Goal: Find specific page/section: Find specific page/section

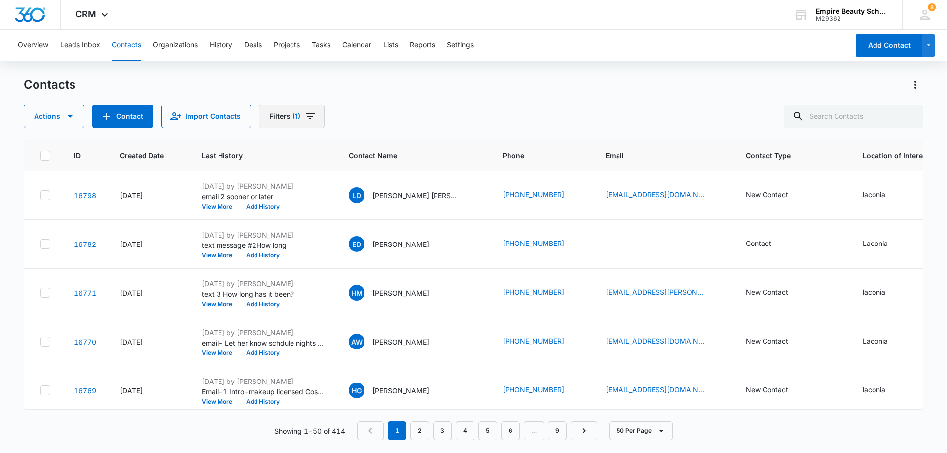
click at [305, 115] on icon "Filters" at bounding box center [310, 117] width 12 height 12
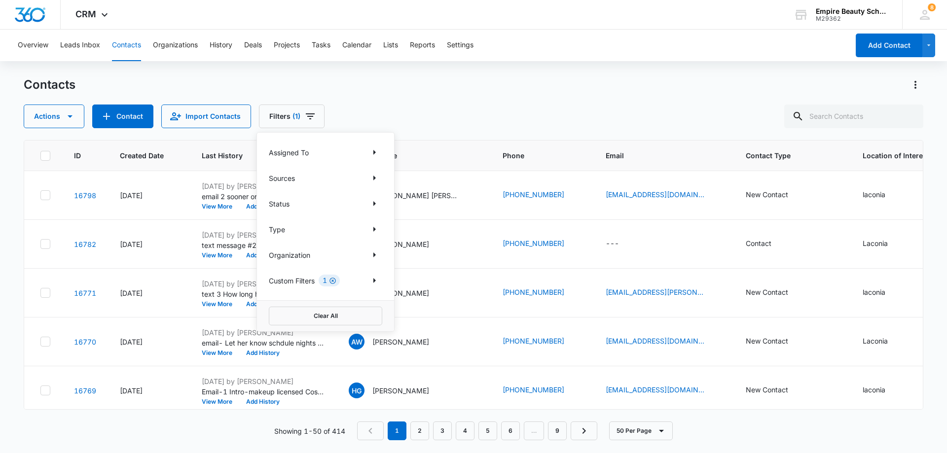
click at [334, 281] on icon "Clear" at bounding box center [333, 281] width 6 height 6
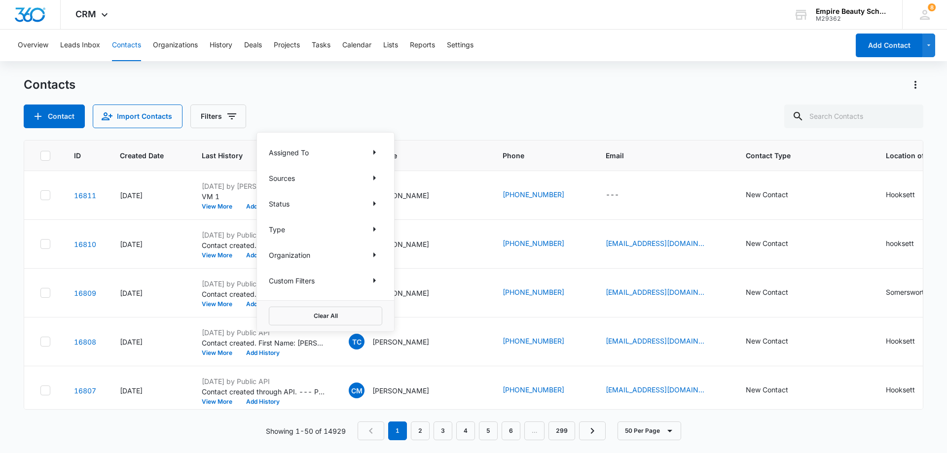
click at [350, 97] on div "Contacts Contact Import Contacts Filters Assigned To Sources Status Type Organi…" at bounding box center [474, 102] width 900 height 51
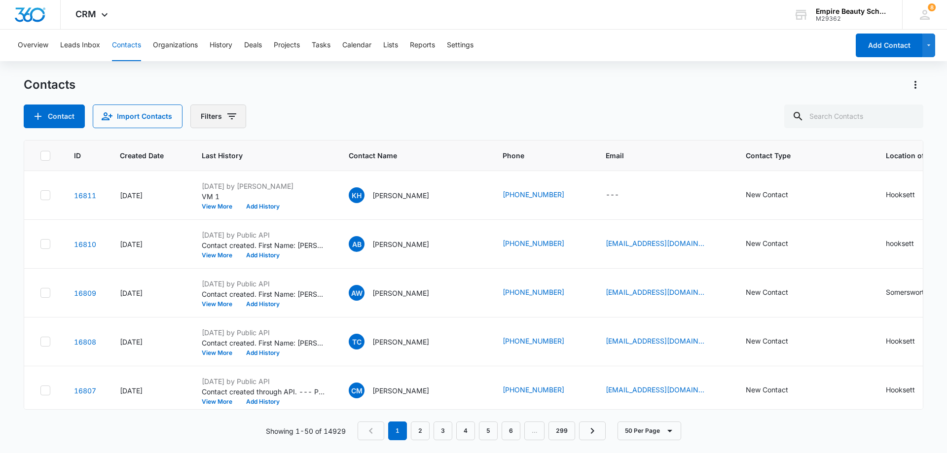
click at [224, 126] on button "Filters" at bounding box center [218, 117] width 56 height 24
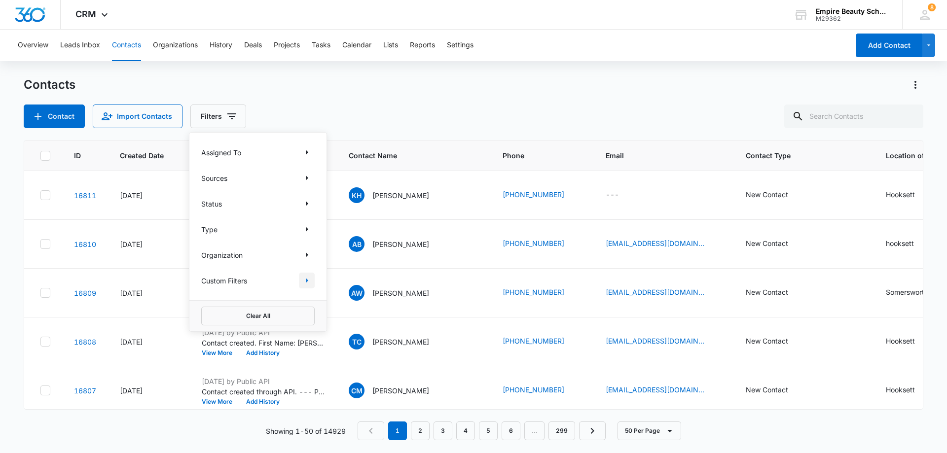
click at [301, 284] on icon "Show Custom Filters filters" at bounding box center [307, 281] width 12 height 12
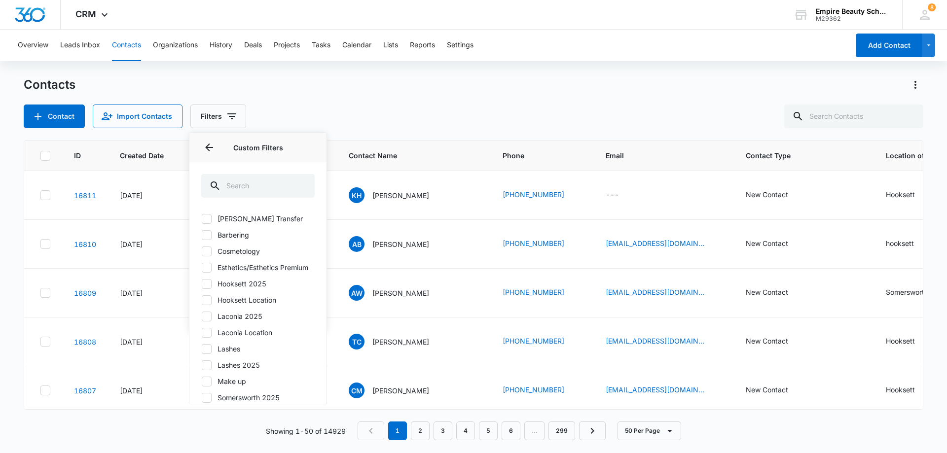
click at [208, 319] on icon at bounding box center [207, 316] width 6 height 4
click at [202, 317] on input "Laconia 2025" at bounding box center [201, 316] width 0 height 0
checkbox input "true"
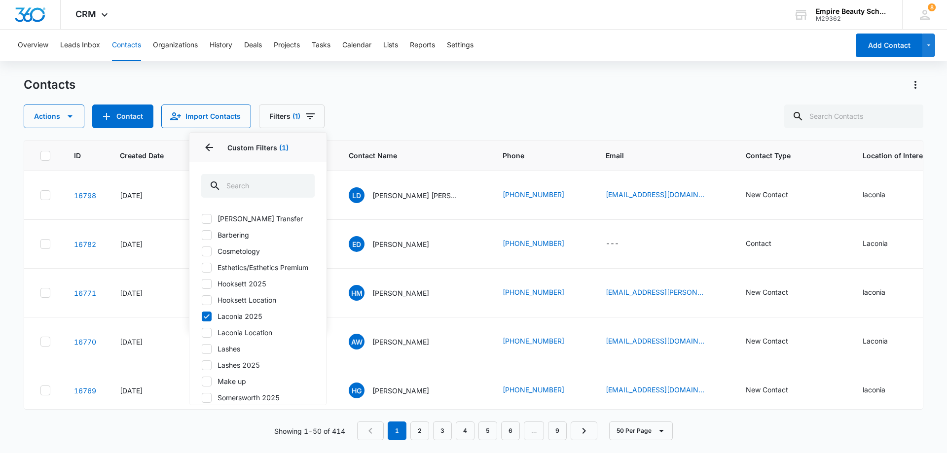
click at [390, 101] on div "Contacts Actions Contact Import Contacts Filters (1) Assigned To Sources Status…" at bounding box center [474, 102] width 900 height 51
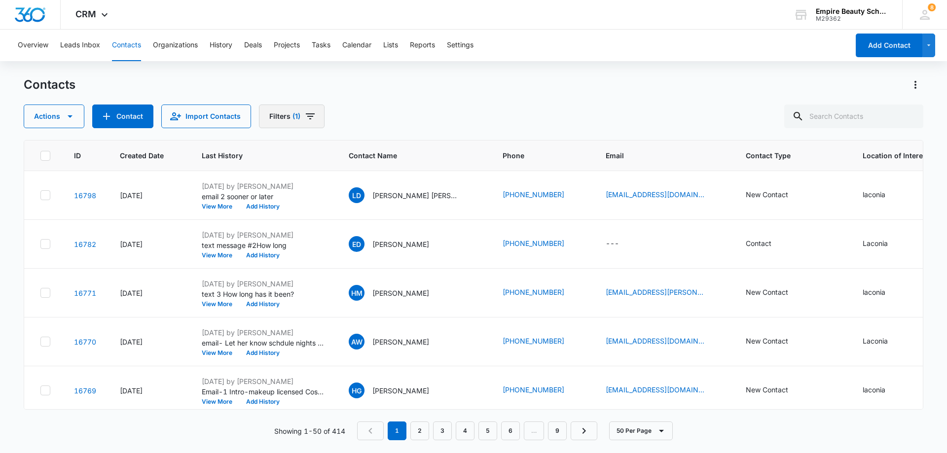
click at [316, 116] on button "Filters (1)" at bounding box center [292, 117] width 66 height 24
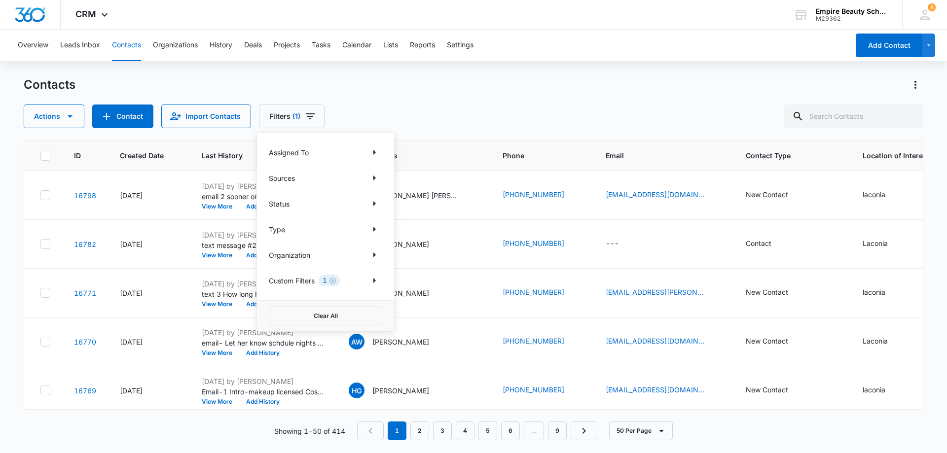
click at [333, 282] on icon "Clear" at bounding box center [332, 280] width 7 height 7
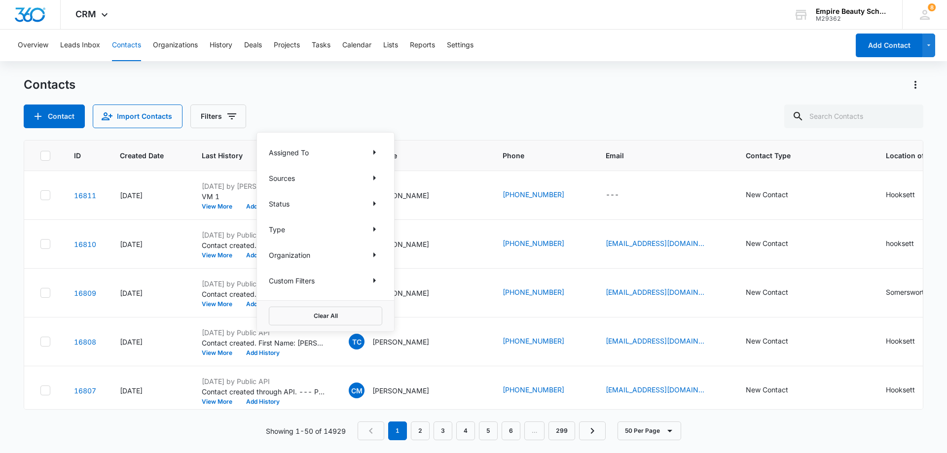
click at [572, 97] on div "Contacts Contact Import Contacts Filters Assigned To Sources Status Type Organi…" at bounding box center [474, 102] width 900 height 51
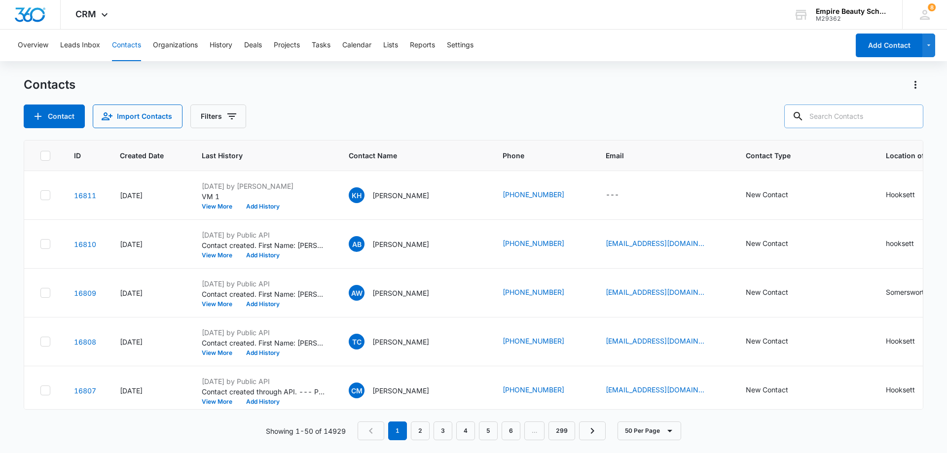
click at [824, 117] on input "text" at bounding box center [853, 117] width 139 height 24
type input "charlotte"
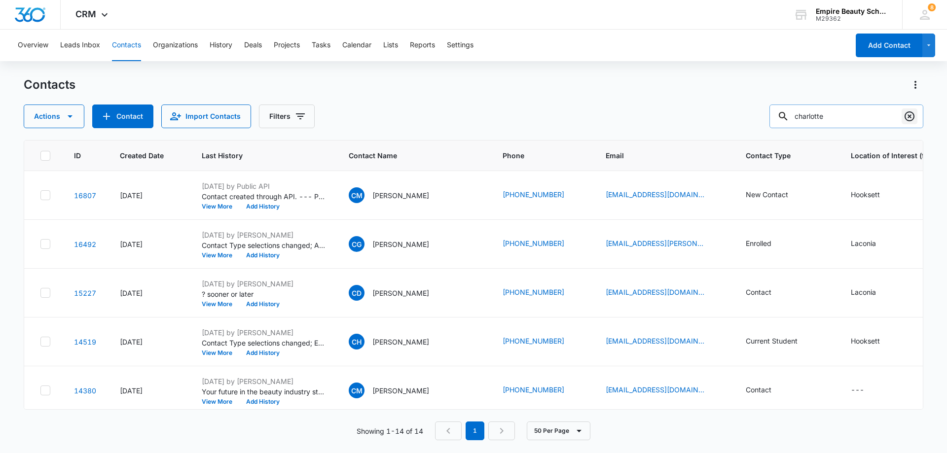
click at [910, 117] on icon "Clear" at bounding box center [910, 117] width 12 height 12
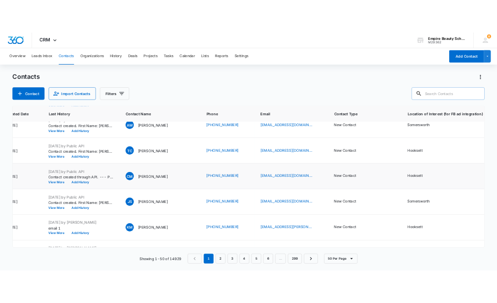
scroll to position [0, 110]
